Goal: Transaction & Acquisition: Purchase product/service

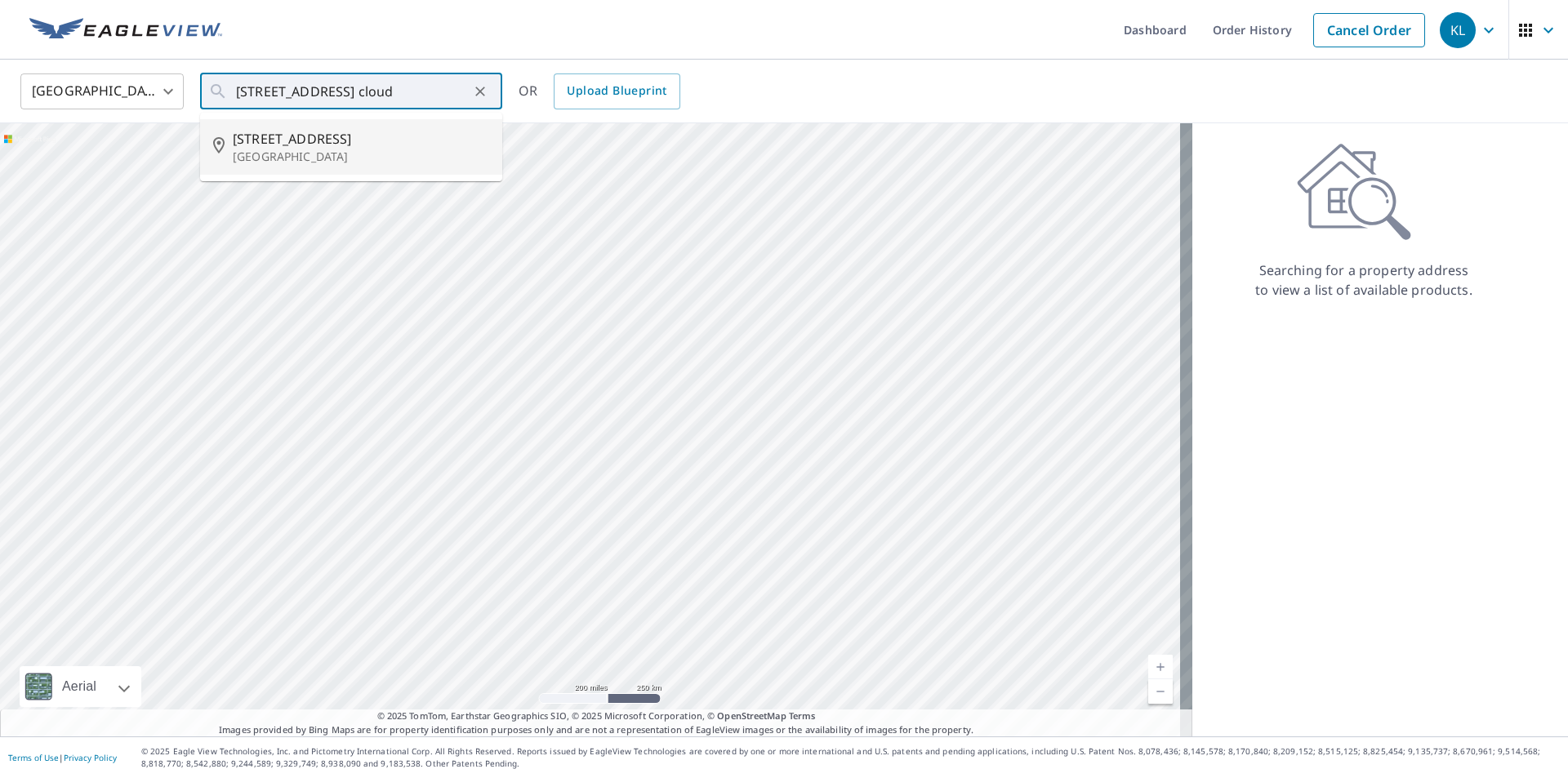
click at [304, 150] on p "[GEOGRAPHIC_DATA]" at bounding box center [361, 157] width 257 height 16
type input "[STREET_ADDRESS]"
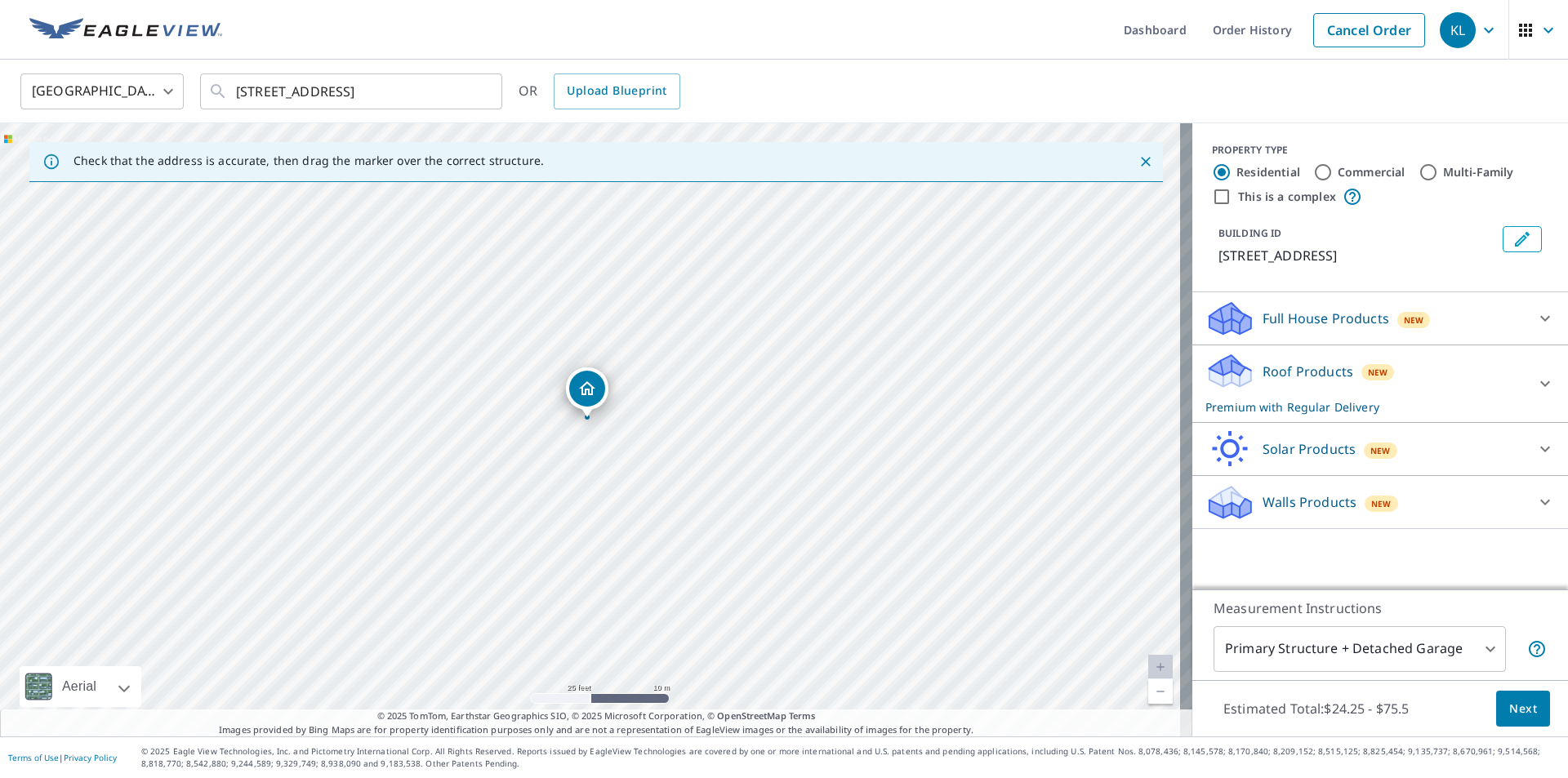
click at [1299, 503] on p "Walls Products" at bounding box center [1309, 503] width 94 height 20
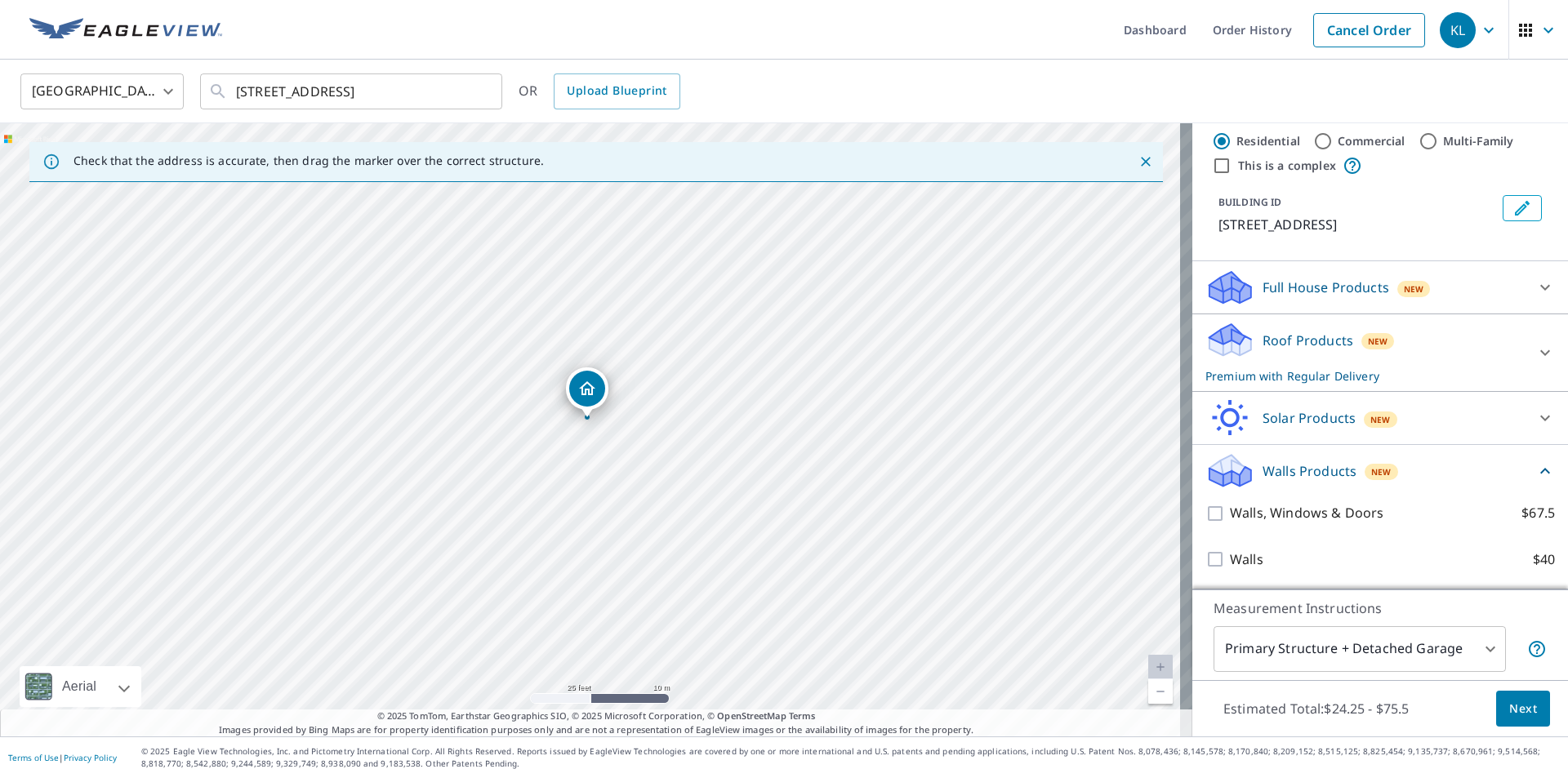
scroll to position [50, 0]
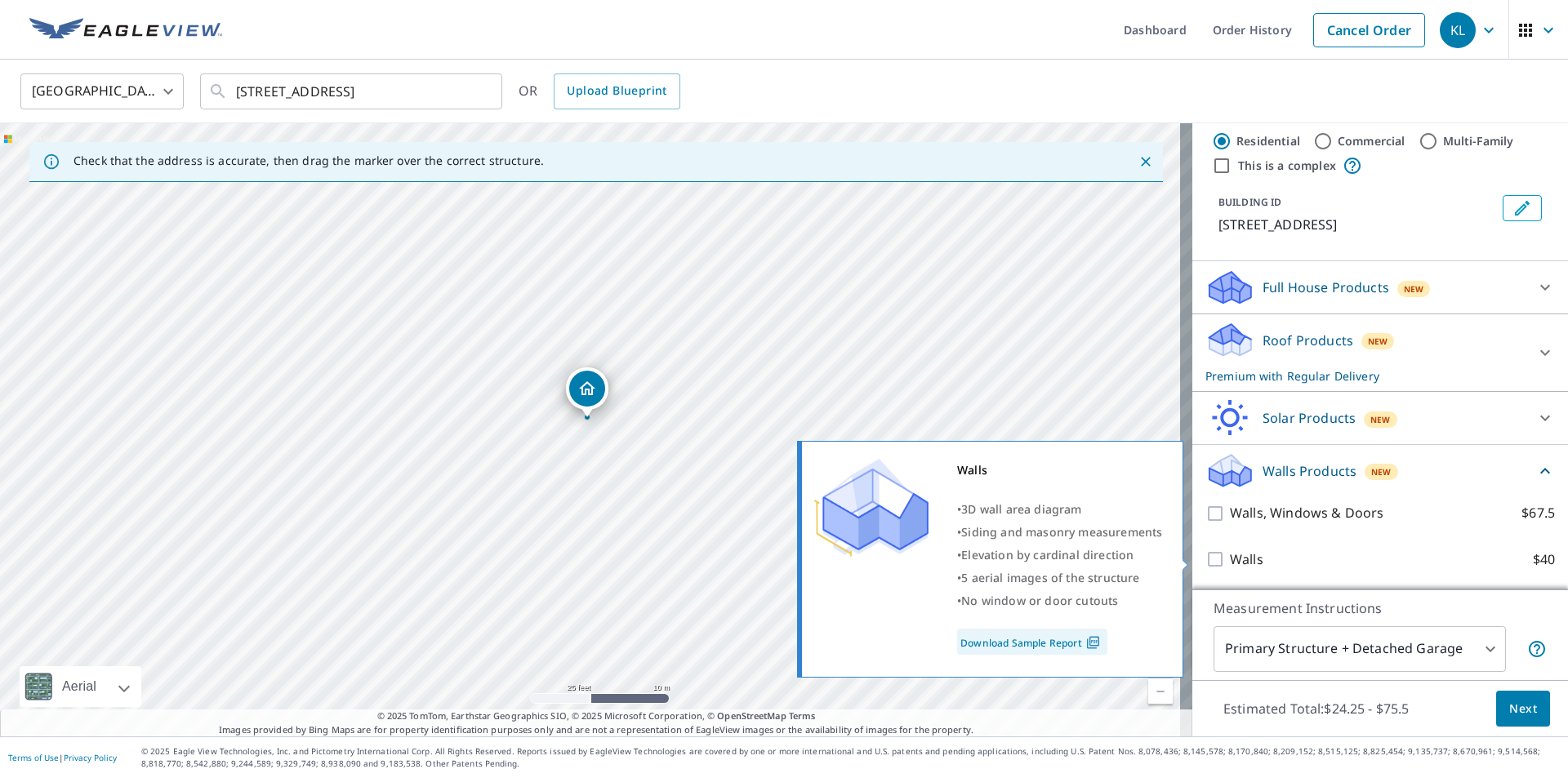
click at [1206, 560] on input "Walls $40" at bounding box center [1217, 560] width 24 height 20
checkbox input "true"
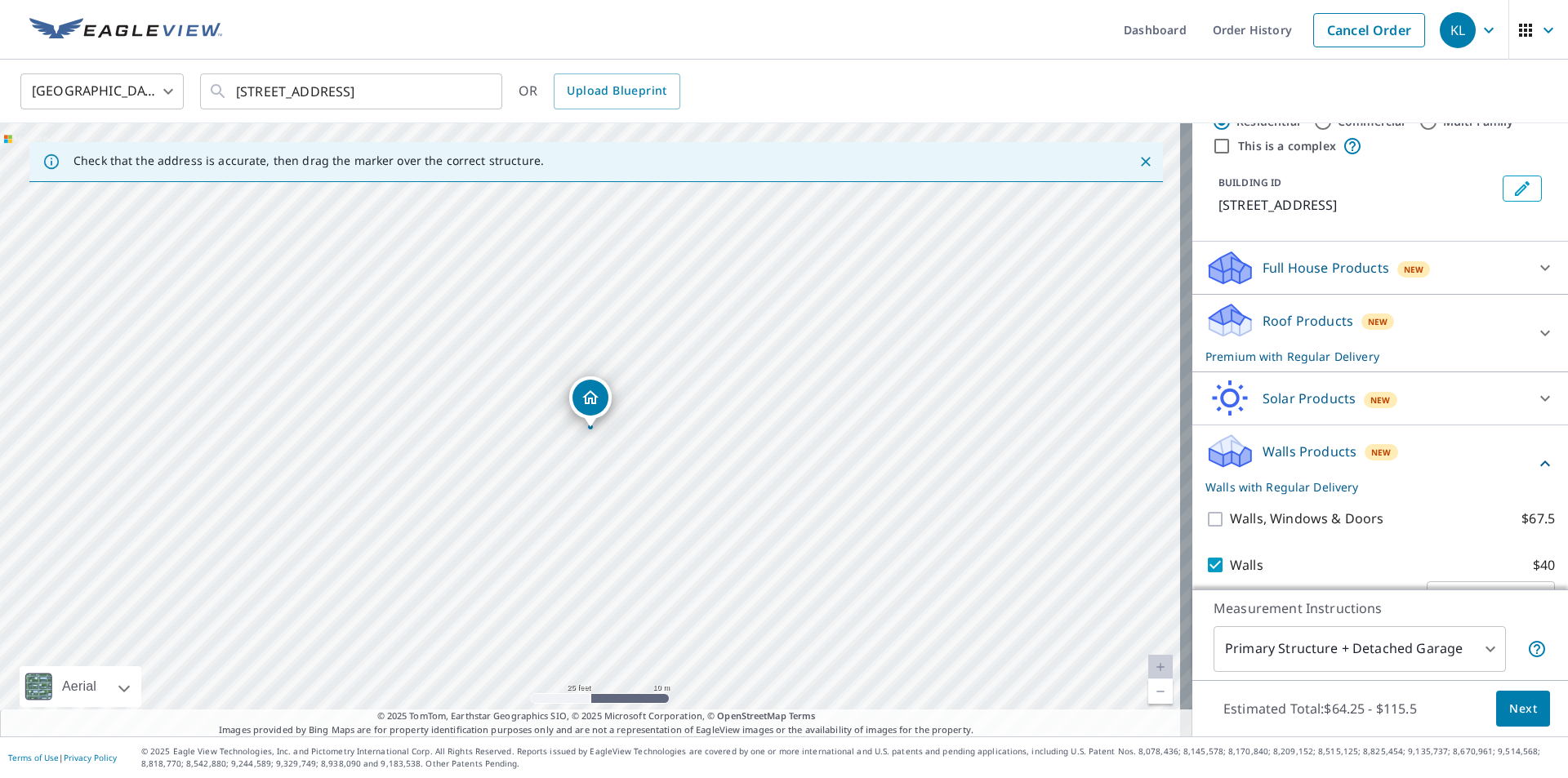
click at [1380, 653] on body "KL KL Dashboard Order History Cancel Order KL [GEOGRAPHIC_DATA] [GEOGRAPHIC_DAT…" at bounding box center [784, 389] width 1568 height 778
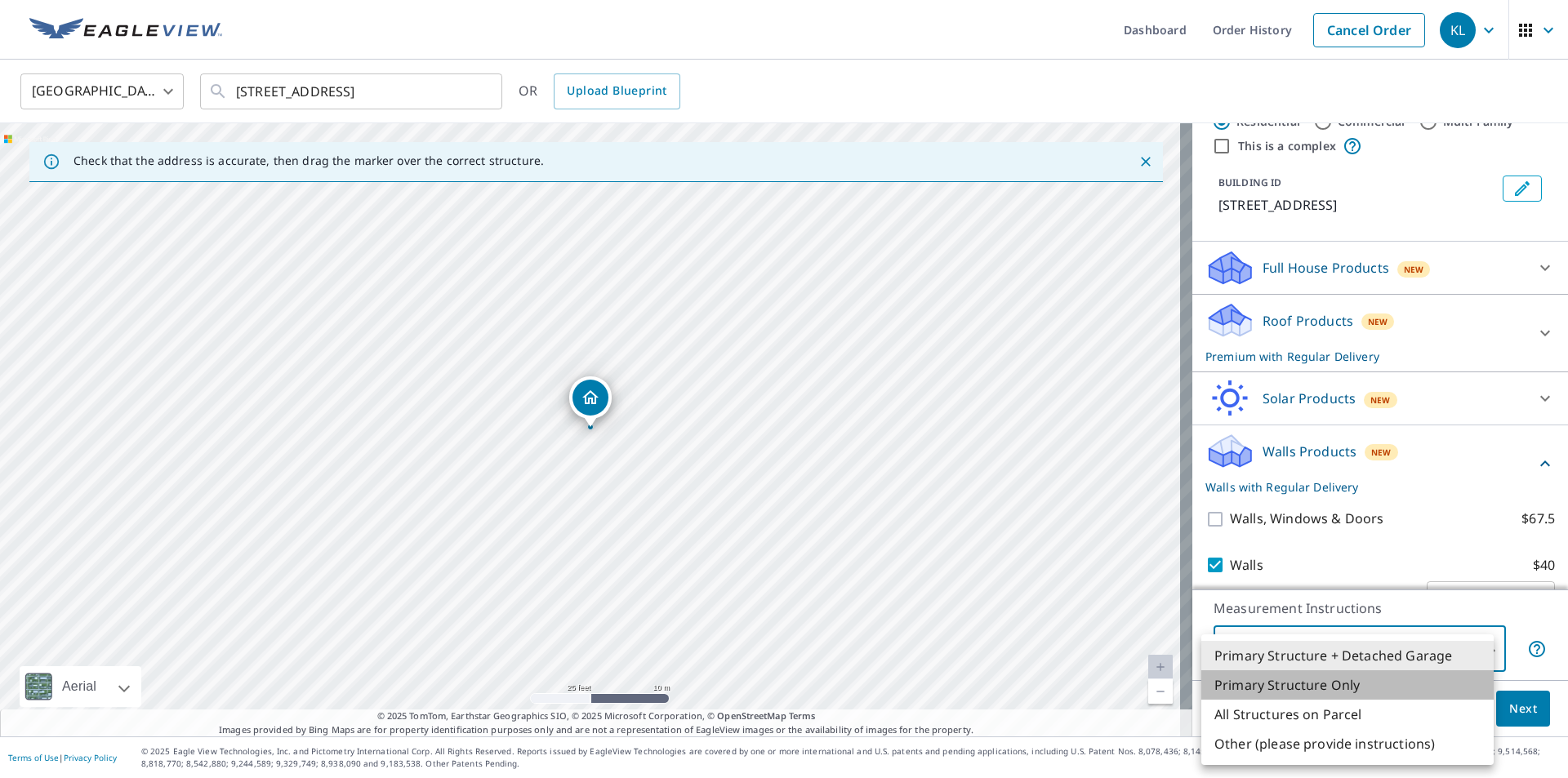
click at [1346, 693] on li "Primary Structure Only" at bounding box center [1347, 685] width 292 height 30
type input "2"
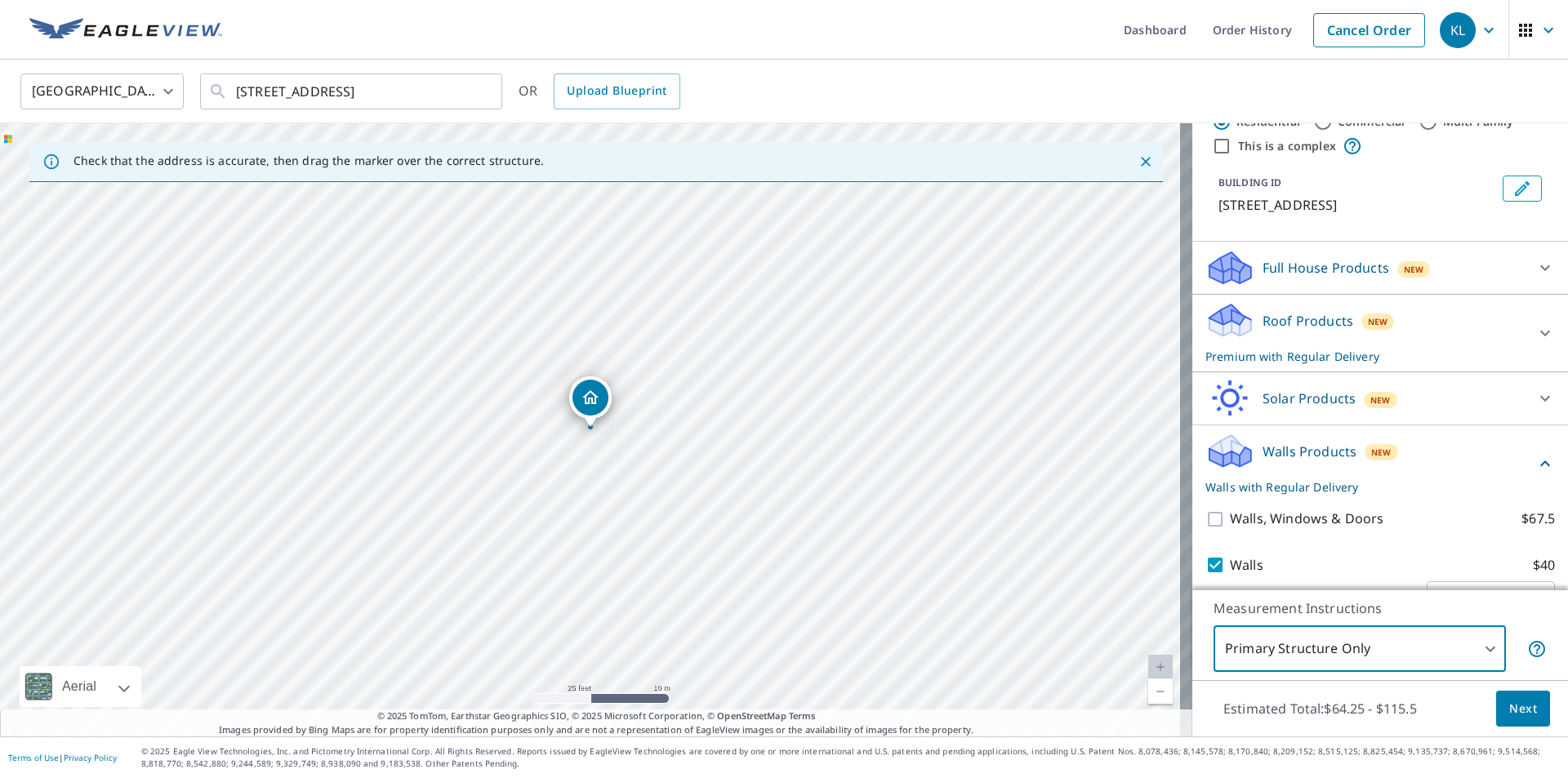
click at [1509, 708] on span "Next" at bounding box center [1522, 709] width 28 height 21
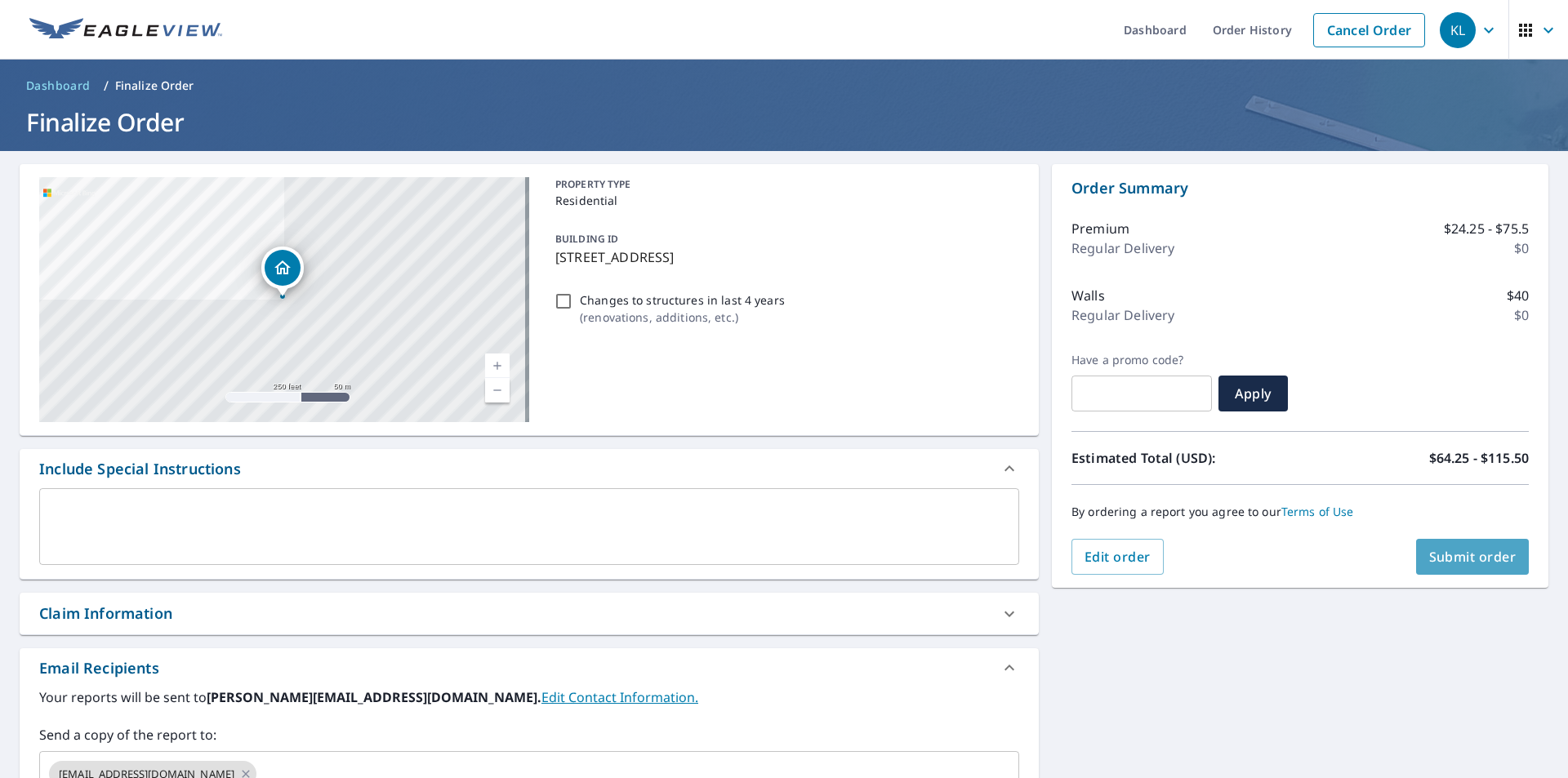
click at [1485, 561] on span "Submit order" at bounding box center [1472, 557] width 87 height 18
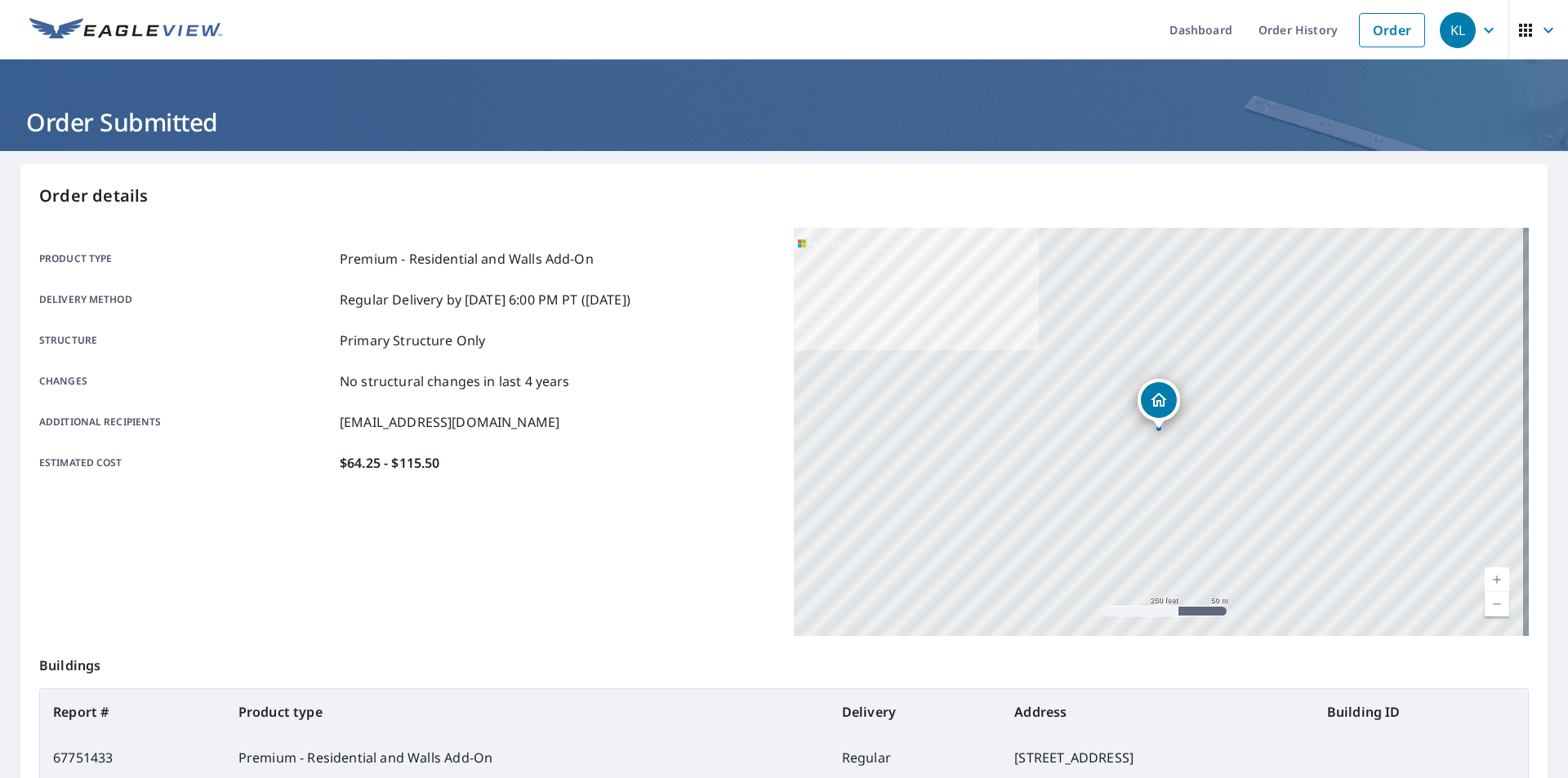
click at [659, 421] on div "Additional recipients [EMAIL_ADDRESS][DOMAIN_NAME]" at bounding box center [406, 423] width 735 height 20
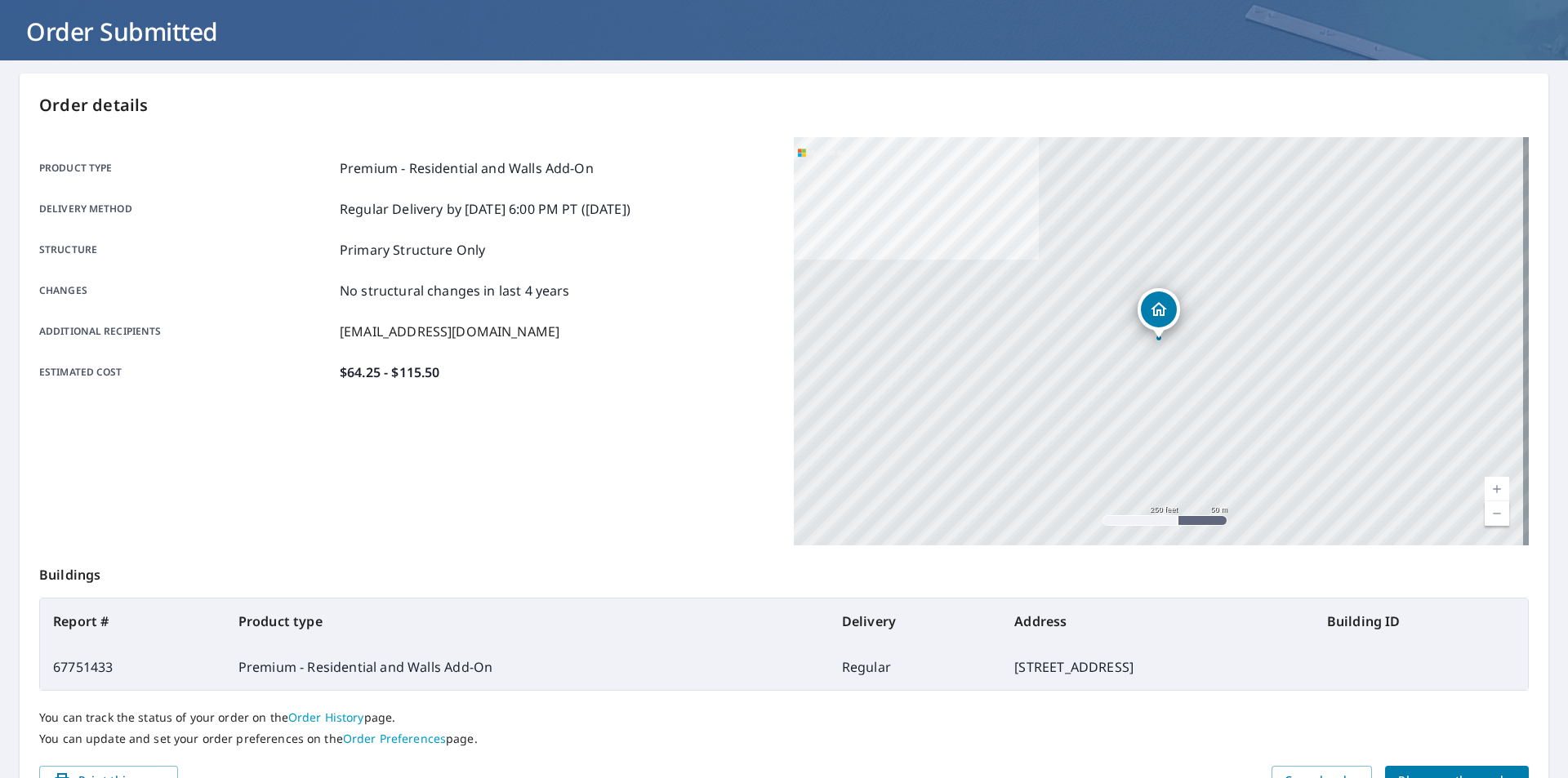
scroll to position [183, 0]
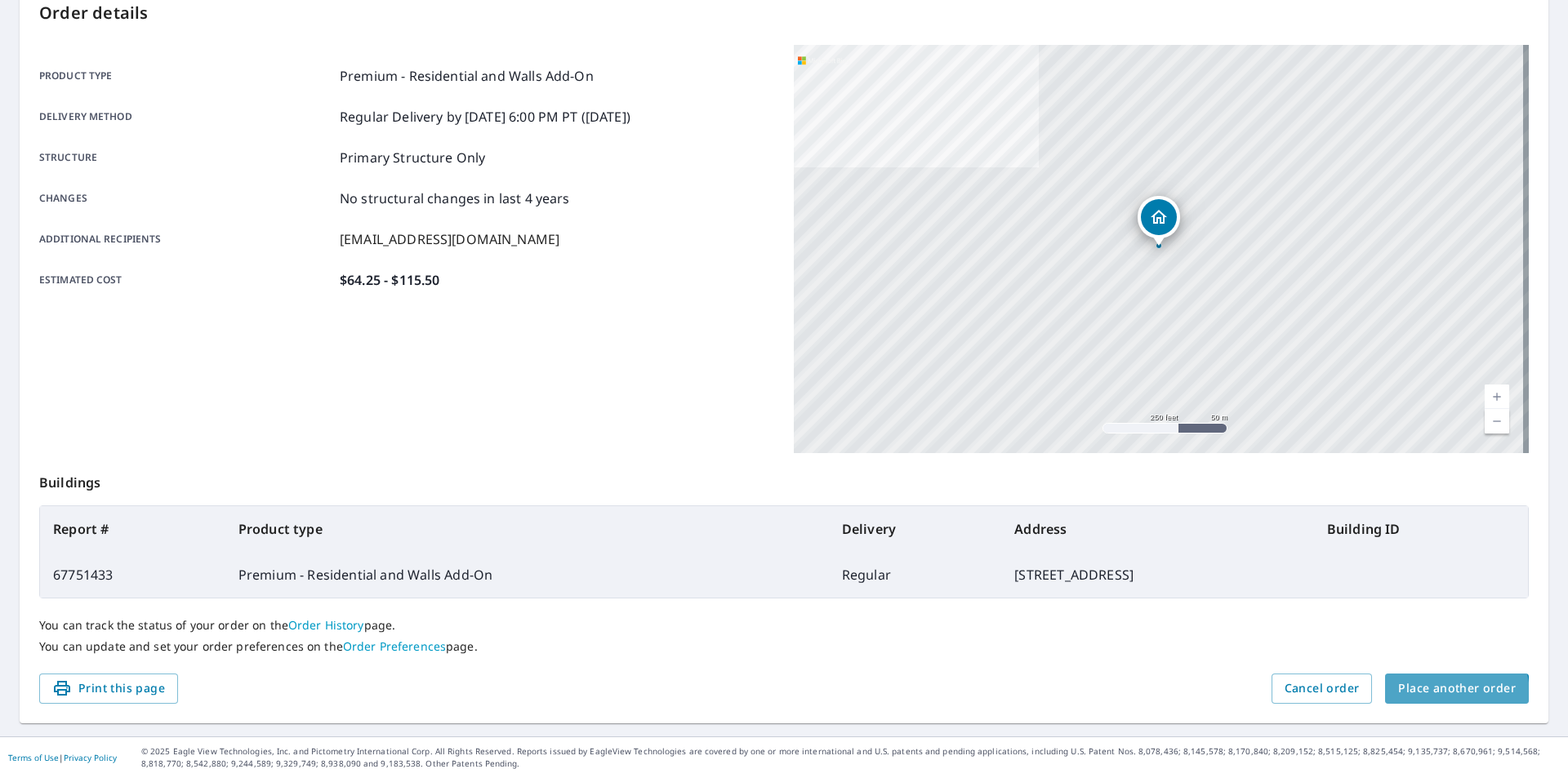
click at [1434, 695] on span "Place another order" at bounding box center [1456, 688] width 118 height 21
